Goal: Task Accomplishment & Management: Manage account settings

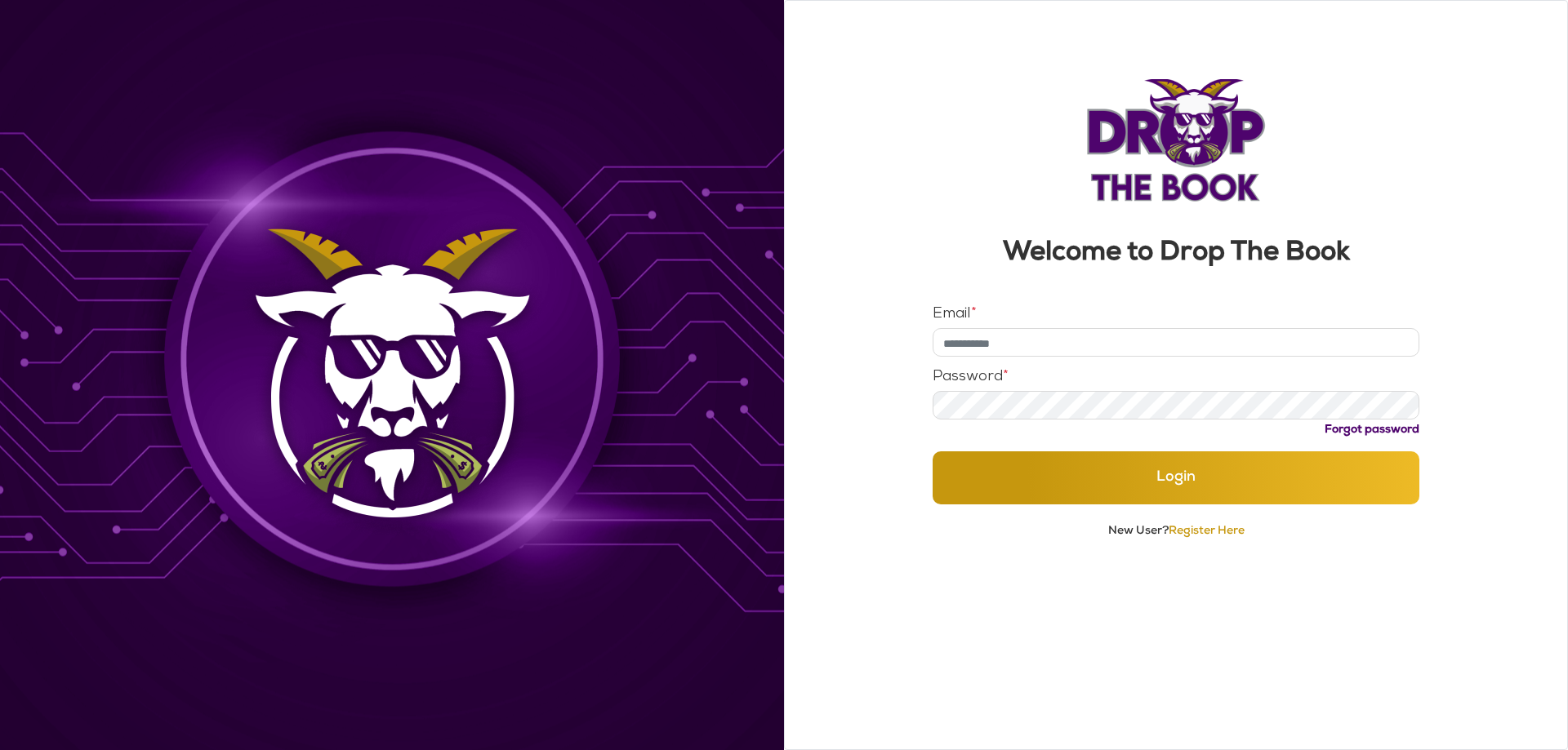
click at [1045, 351] on input "Email *" at bounding box center [1176, 342] width 487 height 29
type input "*"
type input "**********"
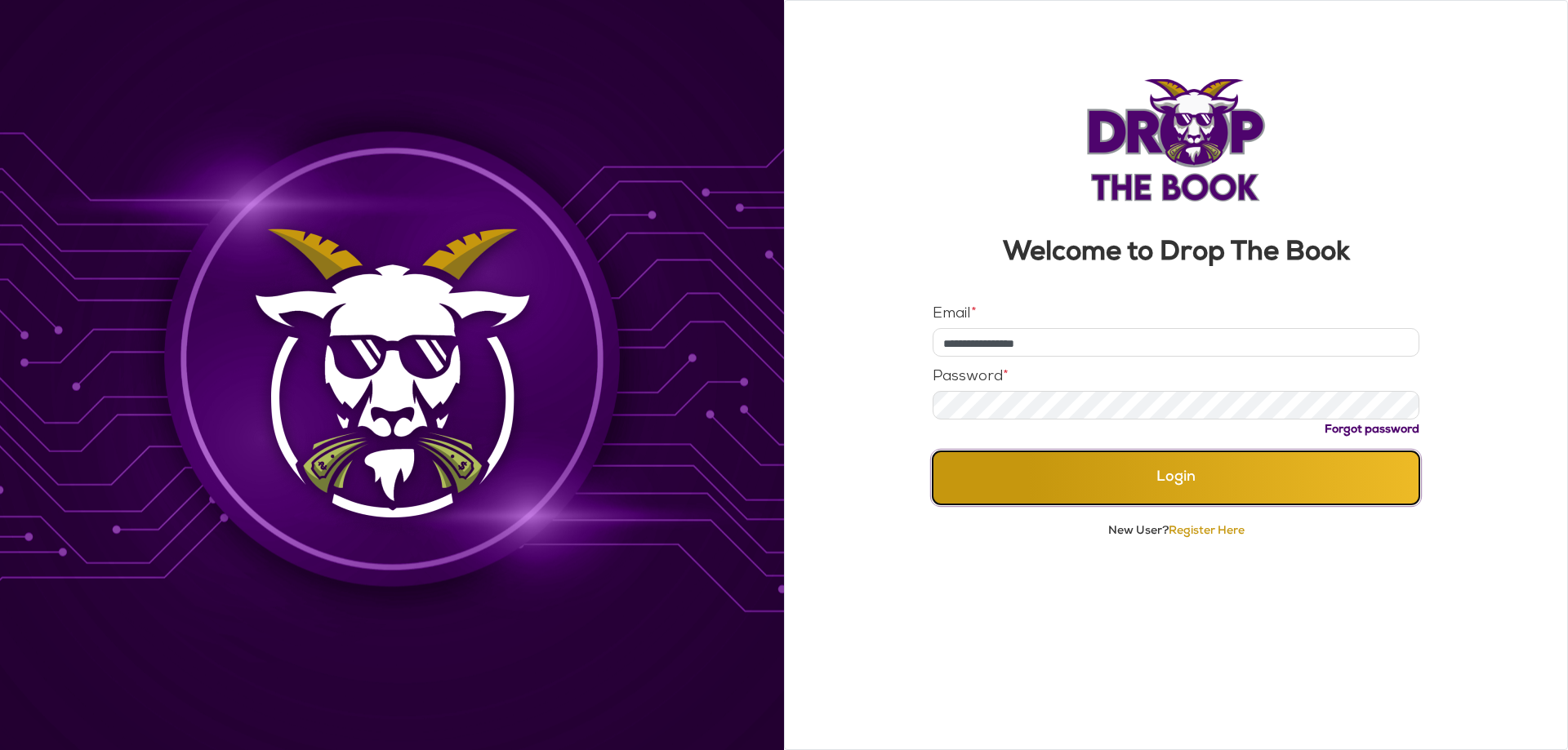
click at [1220, 482] on button "Login" at bounding box center [1176, 478] width 487 height 53
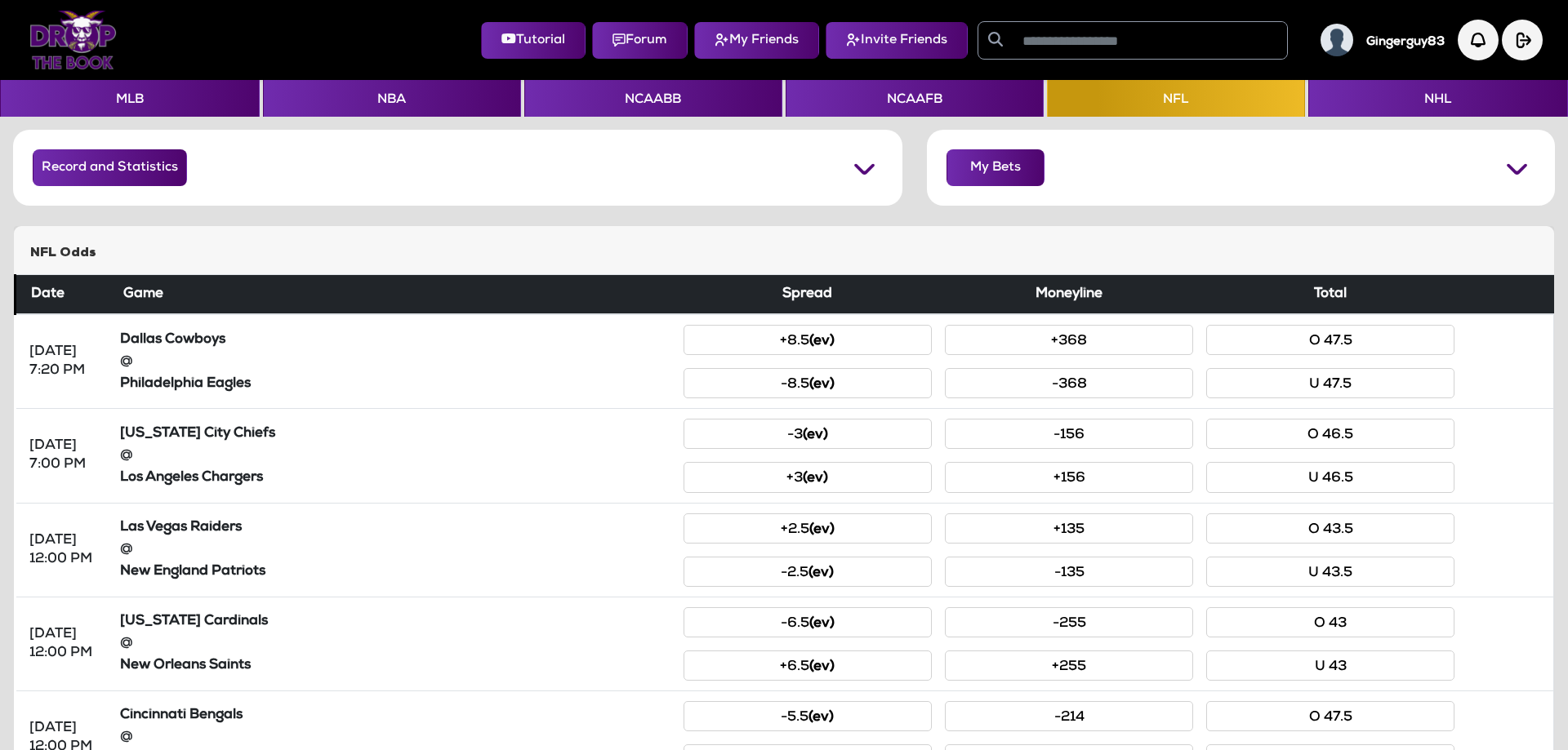
click at [1384, 42] on h5 "Gingerguy83" at bounding box center [1405, 43] width 79 height 15
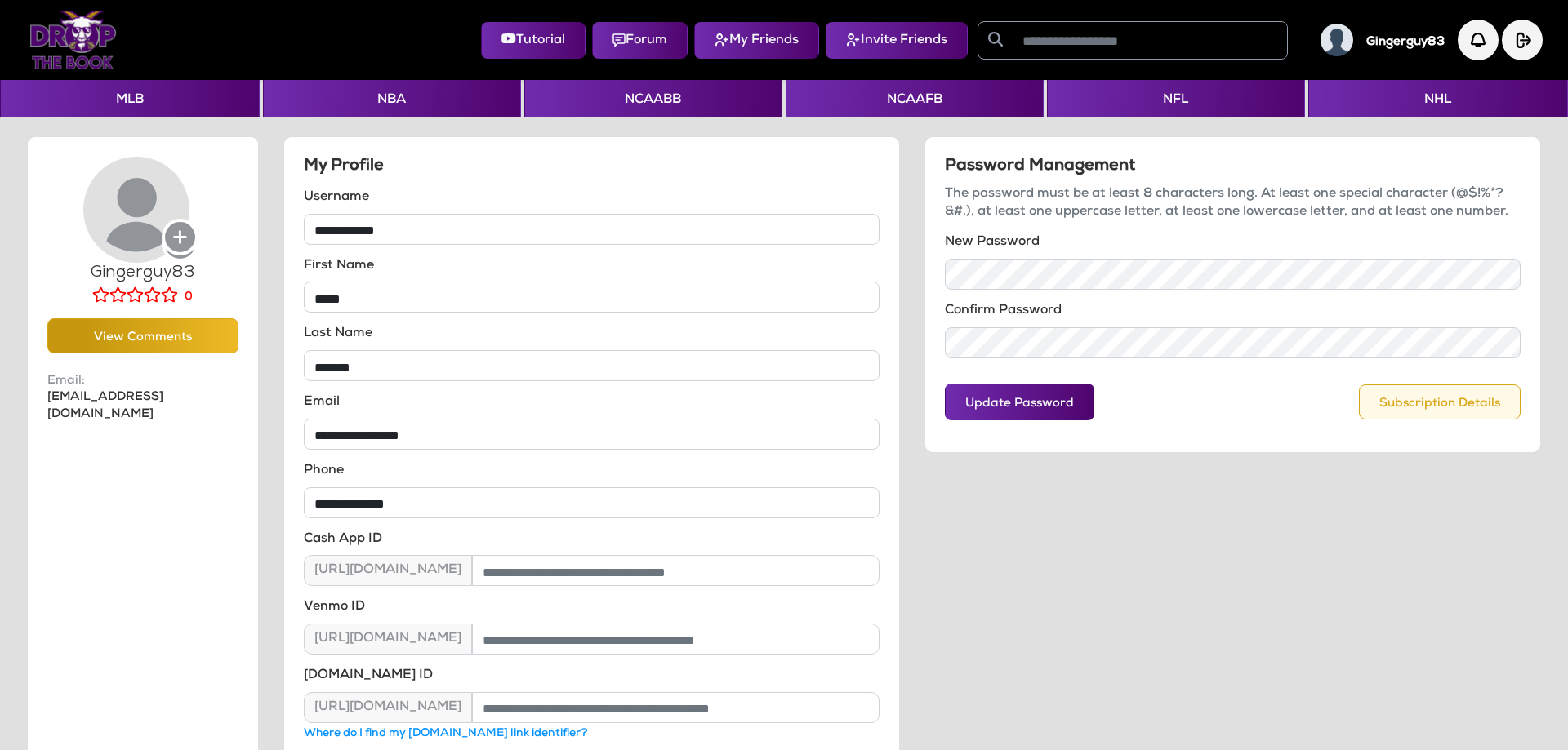
click at [1433, 405] on button "Subscription Details" at bounding box center [1439, 402] width 162 height 36
